Goal: Navigation & Orientation: Understand site structure

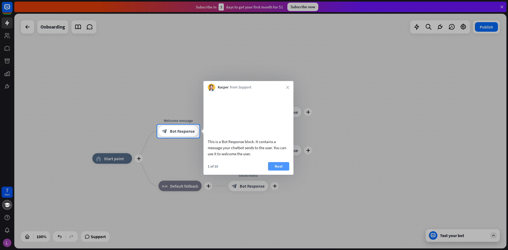
click at [275, 171] on button "Next" at bounding box center [278, 166] width 21 height 8
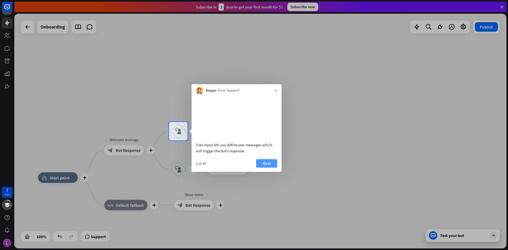
click at [266, 167] on button "Next" at bounding box center [266, 164] width 21 height 8
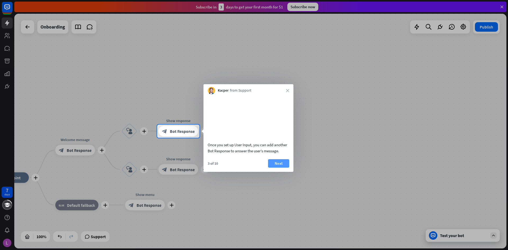
click at [274, 168] on button "Next" at bounding box center [278, 164] width 21 height 8
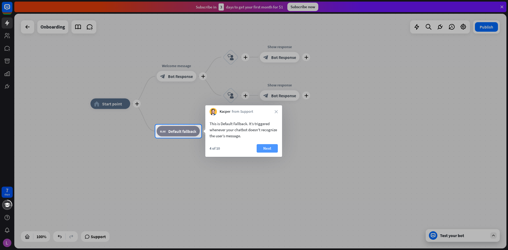
click at [268, 150] on button "Next" at bounding box center [267, 148] width 21 height 8
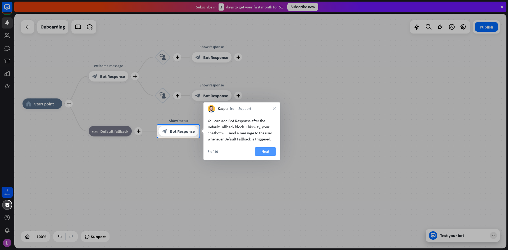
click at [267, 150] on button "Next" at bounding box center [265, 152] width 21 height 8
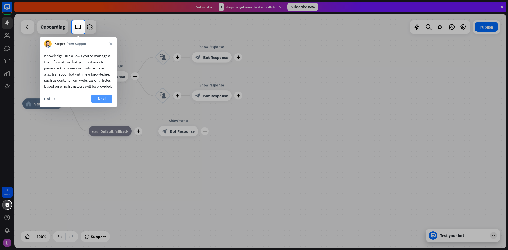
click at [101, 101] on button "Next" at bounding box center [101, 99] width 21 height 8
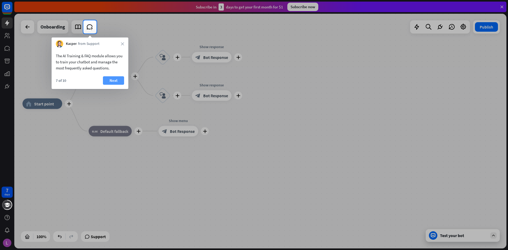
click at [113, 78] on button "Next" at bounding box center [113, 80] width 21 height 8
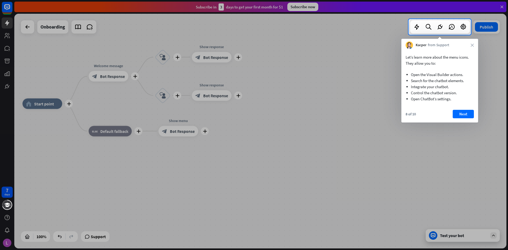
click at [466, 111] on button "Next" at bounding box center [463, 114] width 21 height 8
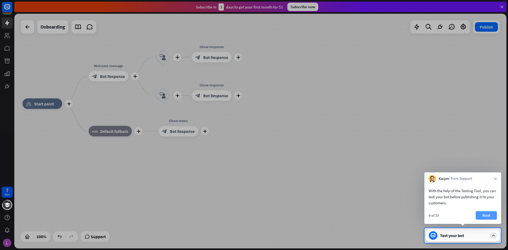
click at [491, 215] on button "Next" at bounding box center [486, 216] width 21 height 8
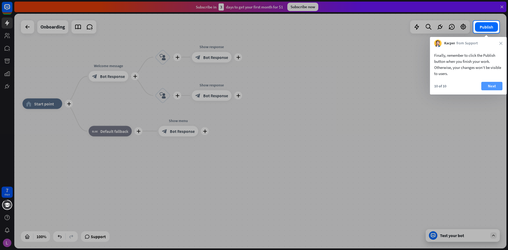
click at [495, 87] on button "Next" at bounding box center [491, 86] width 21 height 8
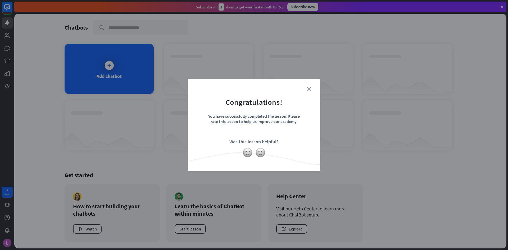
click at [311, 89] on icon "close" at bounding box center [309, 89] width 4 height 4
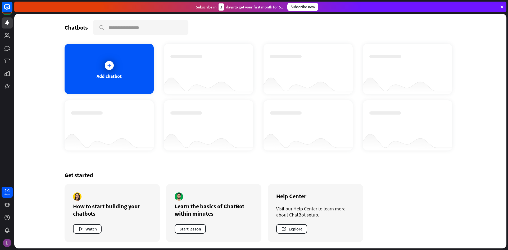
click at [6, 242] on img at bounding box center [7, 243] width 8 height 8
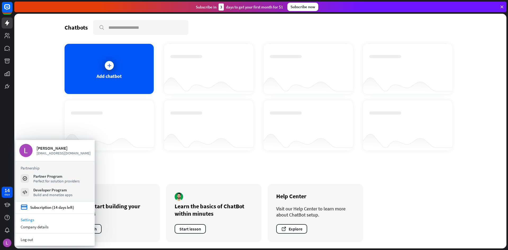
click at [39, 221] on link "Settings" at bounding box center [54, 220] width 79 height 7
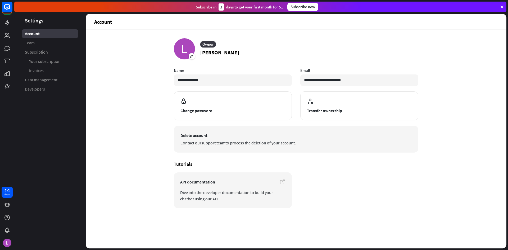
click at [225, 143] on link "support team" at bounding box center [213, 142] width 24 height 5
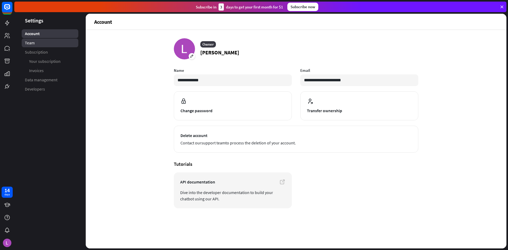
click at [32, 44] on span "Team" at bounding box center [30, 43] width 10 height 6
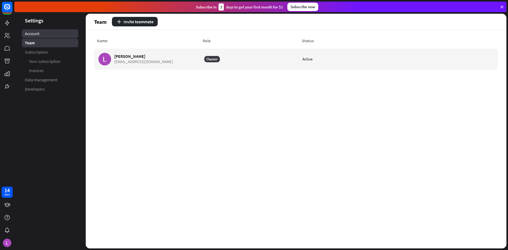
click at [29, 35] on span "Account" at bounding box center [32, 34] width 15 height 6
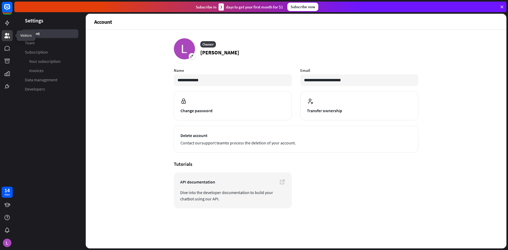
click at [6, 35] on icon at bounding box center [6, 35] width 5 height 5
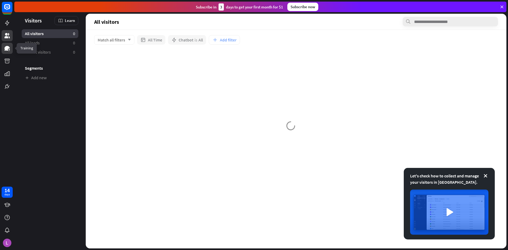
click at [6, 52] on link at bounding box center [7, 48] width 11 height 11
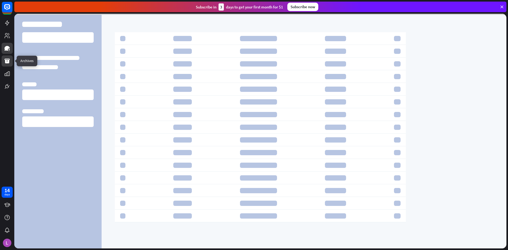
click at [6, 62] on icon at bounding box center [6, 61] width 5 height 5
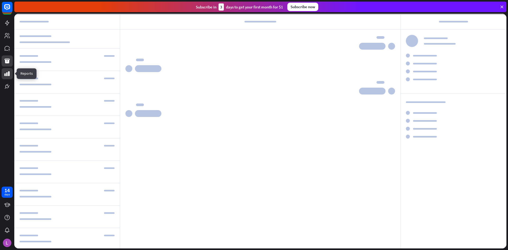
click at [6, 73] on icon at bounding box center [6, 73] width 5 height 5
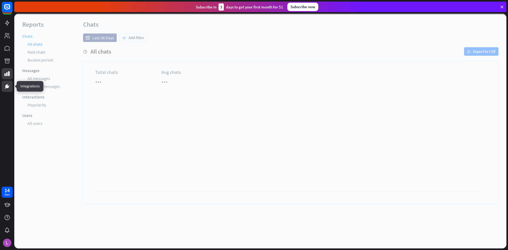
click at [6, 85] on icon at bounding box center [7, 86] width 6 height 6
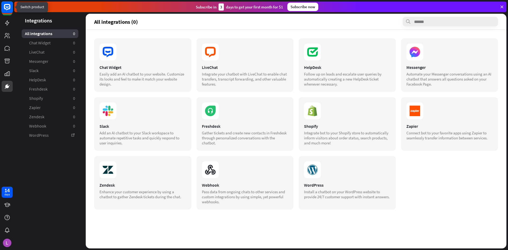
click at [8, 8] on icon at bounding box center [7, 7] width 6 height 6
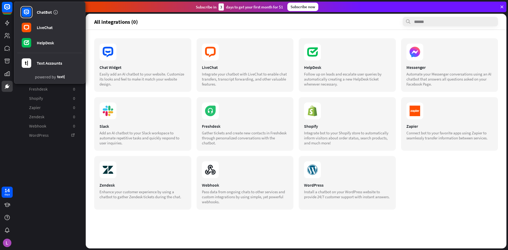
click at [453, 198] on section "Chat Widget Easily add an AI chatbot to your website. Customize its looks and f…" at bounding box center [296, 124] width 404 height 172
